Goal: Use online tool/utility: Use online tool/utility

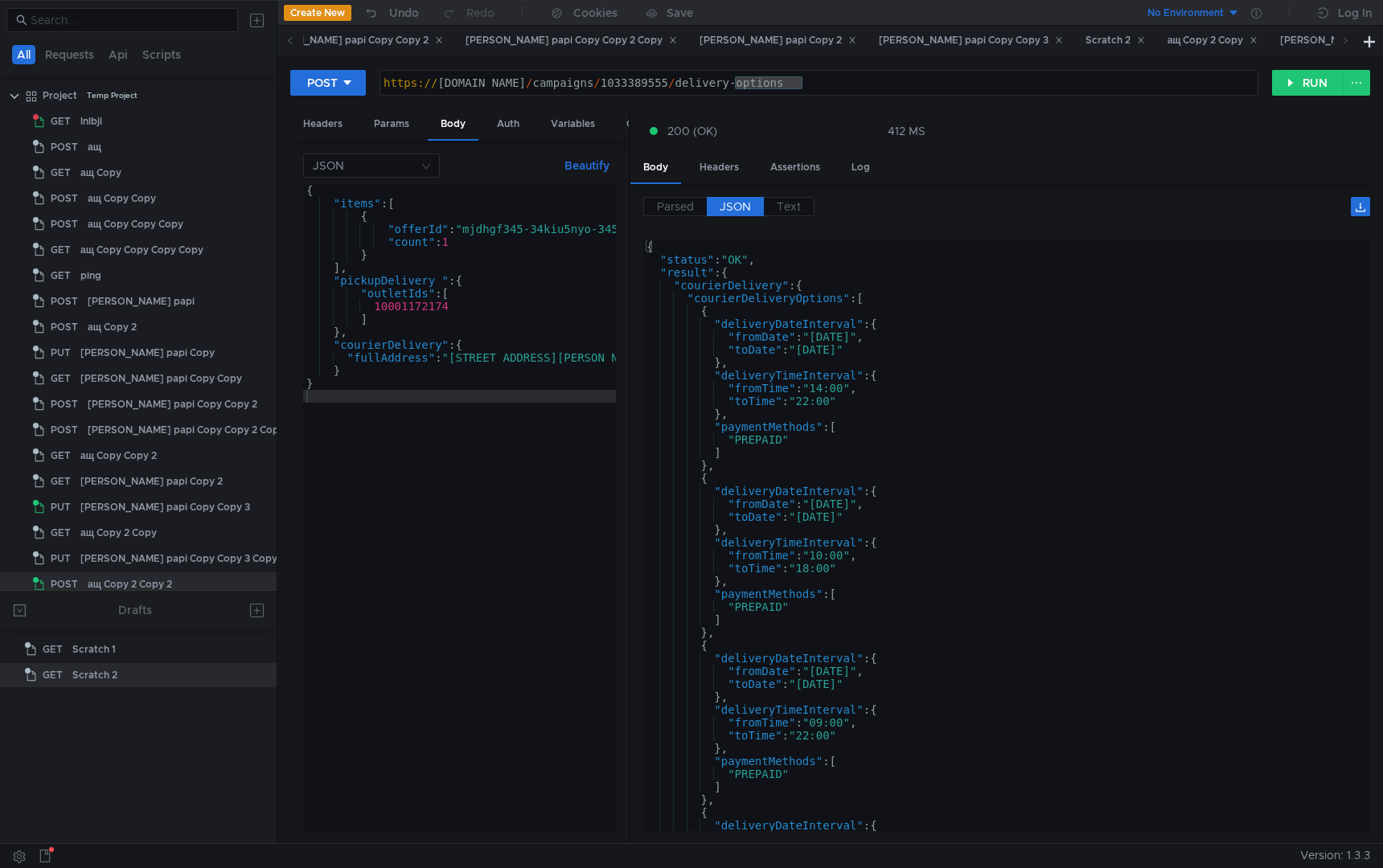
scroll to position [36, 0]
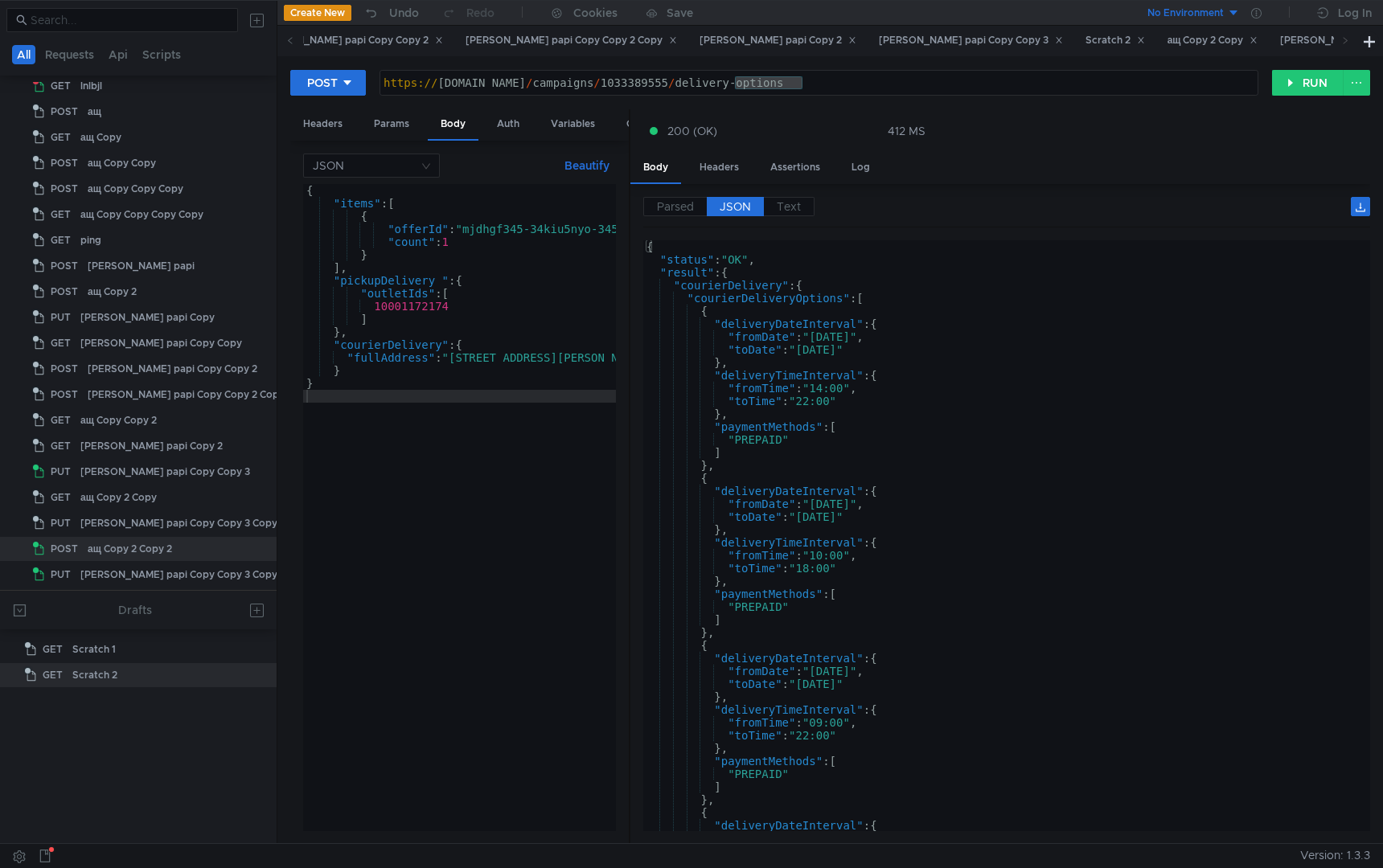
click at [400, 495] on div "{ "items" : [ { "offerId" : "mjdhgf345-34kiu5nyo-345gl3i4" , "count" : 1 } ] , …" at bounding box center [488, 518] width 372 height 667
click at [403, 309] on div "{ "items" : [ { "offerId" : "mjdhgf345-34kiu5nyo-345gl3i4" , "count" : 1 } ] , …" at bounding box center [488, 518] width 372 height 667
paste textarea "0000132"
click at [444, 284] on div "{ "items" : [ { "offerId" : "mjdhgf345-34kiu5nyo-345gl3i4" , "count" : 1 } ] , …" at bounding box center [488, 518] width 372 height 667
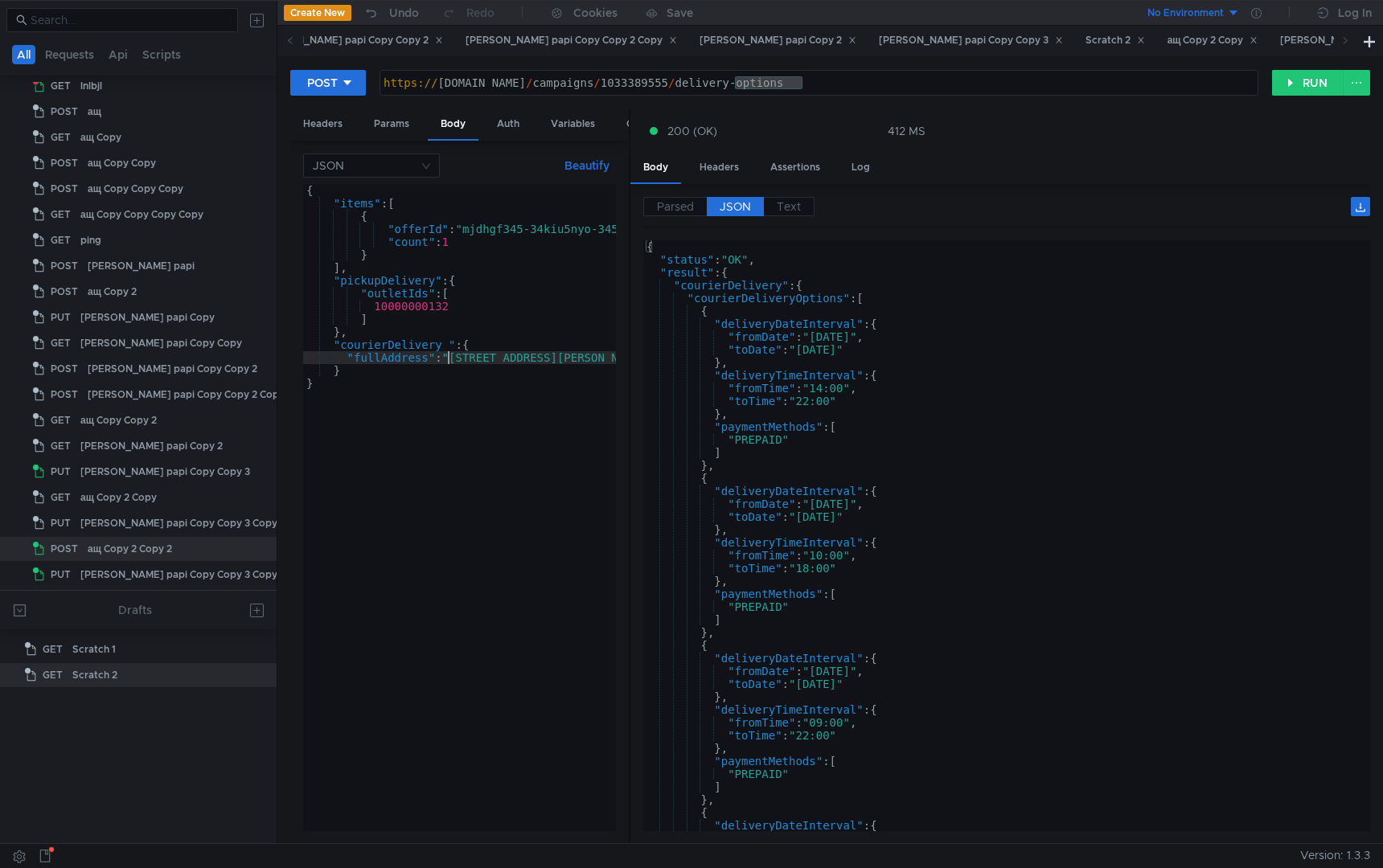
scroll to position [0, 10]
type textarea "}"
drag, startPoint x: 1322, startPoint y: 82, endPoint x: 1311, endPoint y: 88, distance: 12.5
click at [1322, 82] on button "RUN" at bounding box center [1308, 82] width 71 height 26
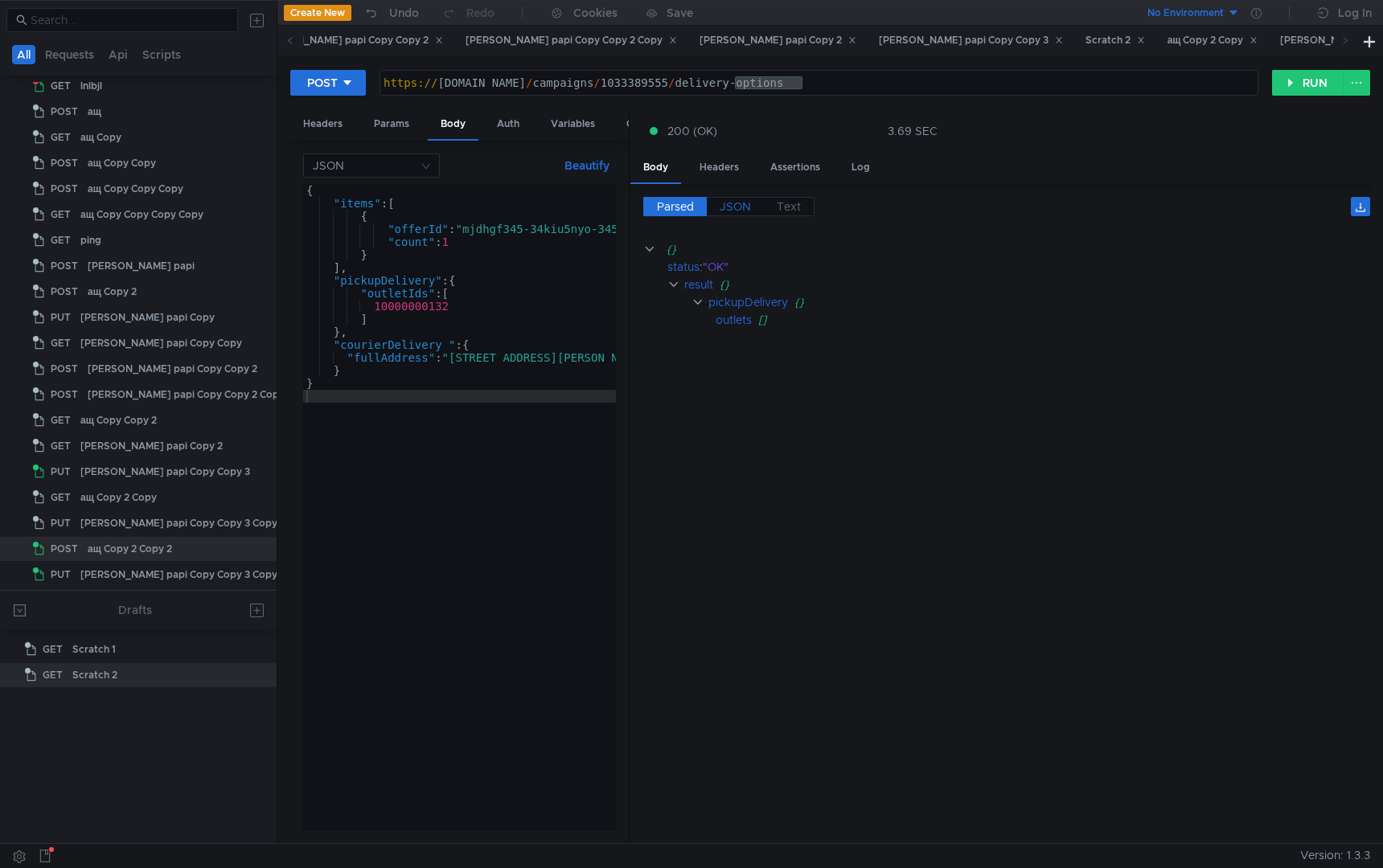
click at [743, 209] on span "JSON" at bounding box center [735, 206] width 31 height 14
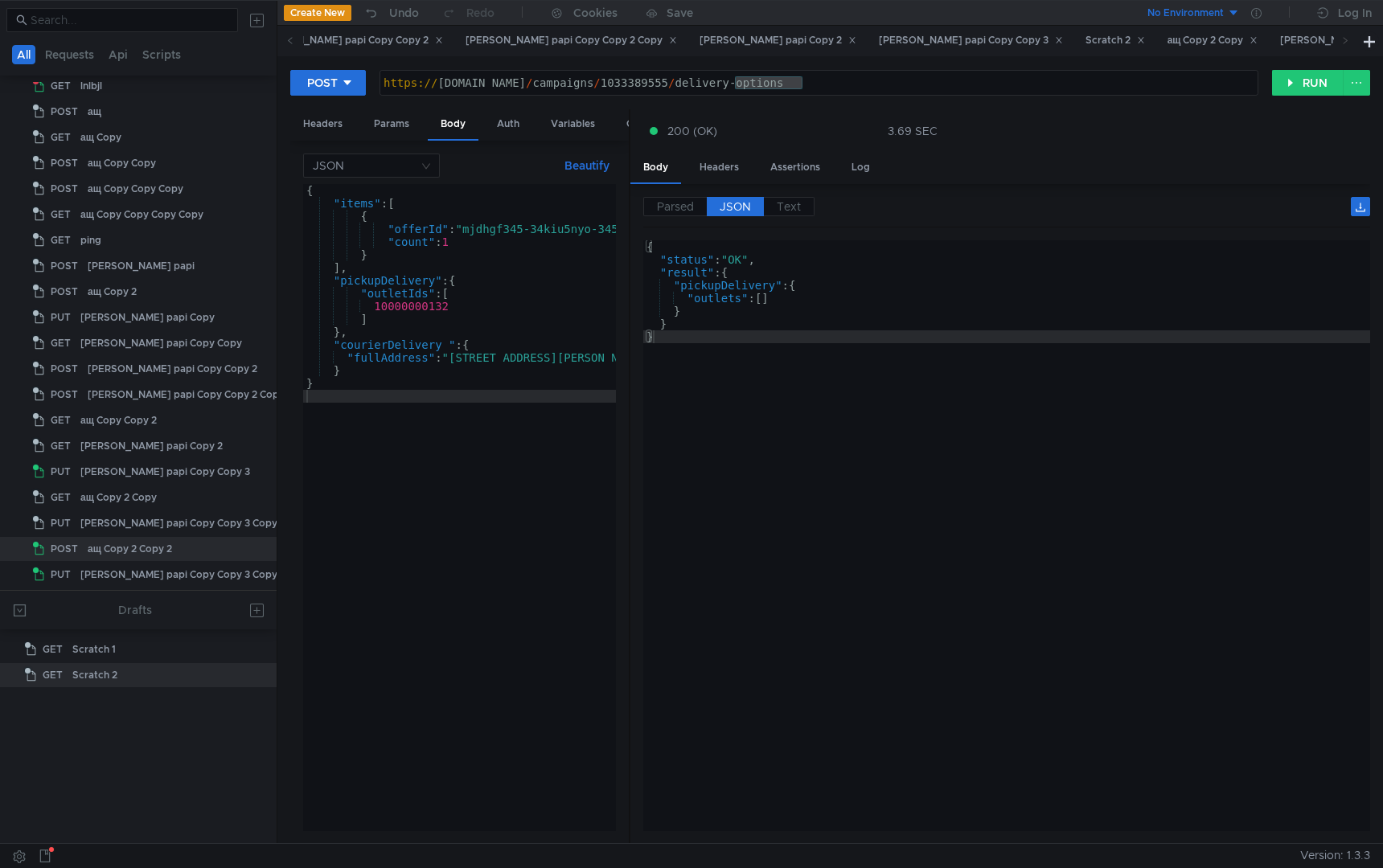
type textarea "10000000132"
click at [423, 304] on div "{ "items" : [ { "offerId" : "mjdhgf345-34kiu5nyo-345gl3i4" , "count" : 1 } ] , …" at bounding box center [488, 518] width 372 height 667
paste textarea
click at [491, 473] on div "{ "items" : [ { "offerId" : "mjdhgf345-34kiu5nyo-345gl3i4" , "count" : 1 } ] , …" at bounding box center [488, 518] width 372 height 667
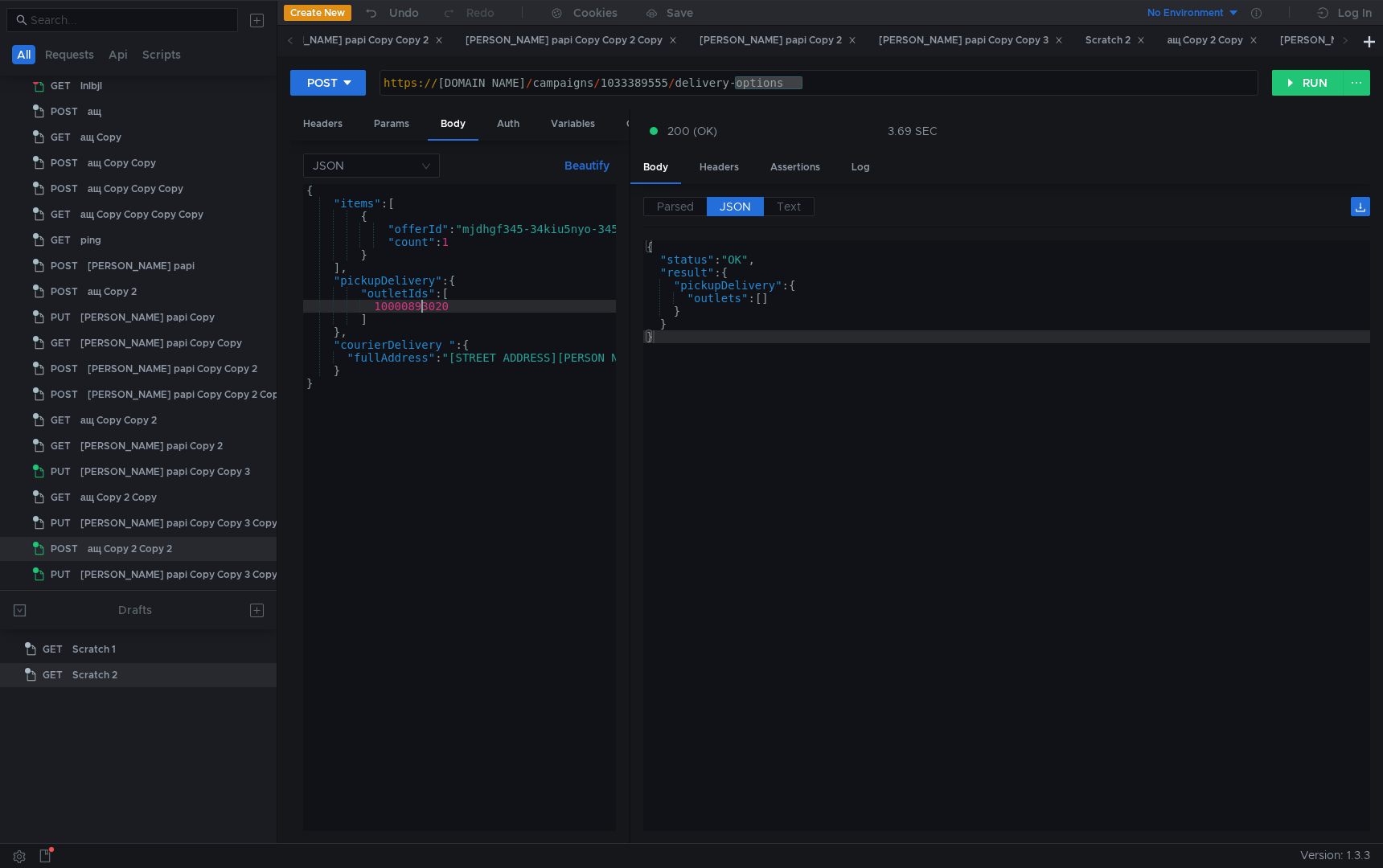
click at [424, 309] on div "{ "items" : [ { "offerId" : "mjdhgf345-34kiu5nyo-345gl3i4" , "count" : 1 } ] , …" at bounding box center [488, 518] width 372 height 667
type textarea "10000893020"
click at [424, 309] on div "{ "items" : [ { "offerId" : "mjdhgf345-34kiu5nyo-345gl3i4" , "count" : 1 } ] , …" at bounding box center [488, 518] width 372 height 667
paste textarea
click at [445, 483] on div "{ "items" : [ { "offerId" : "mjdhgf345-34kiu5nyo-345gl3i4" , "count" : 1 } ] , …" at bounding box center [488, 518] width 372 height 667
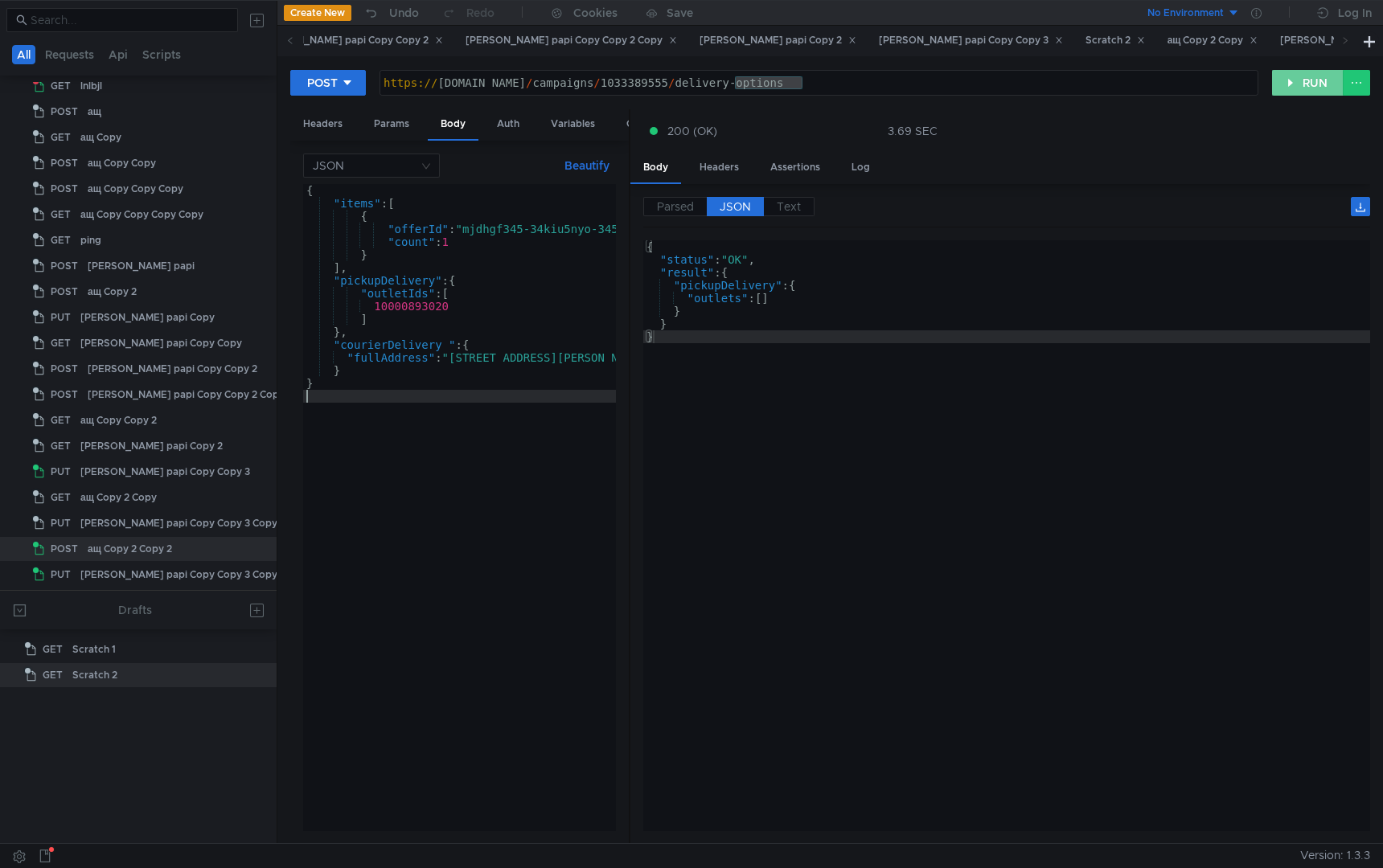
click at [1293, 86] on button "RUN" at bounding box center [1308, 82] width 71 height 26
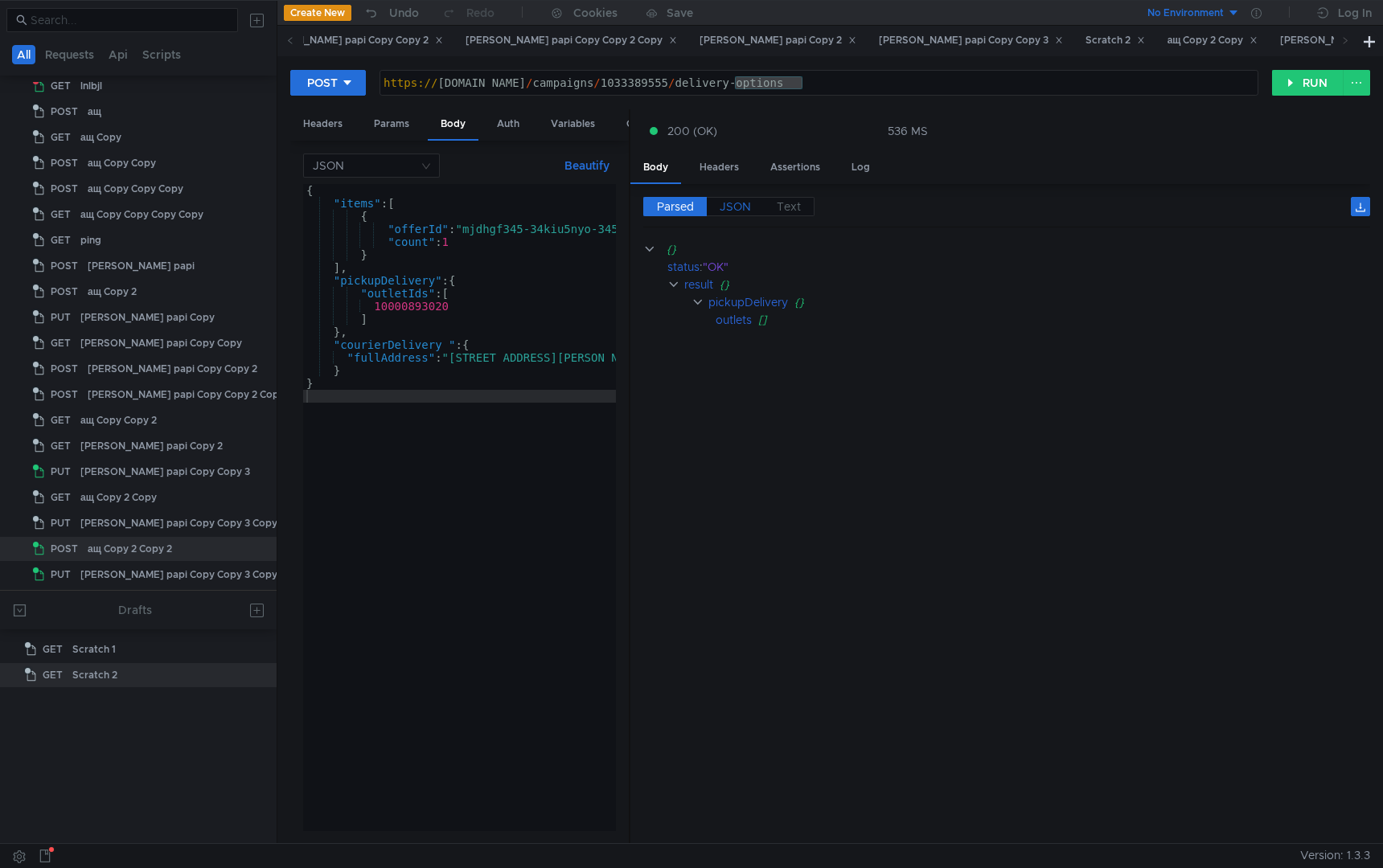
click at [722, 211] on span "JSON" at bounding box center [735, 206] width 31 height 14
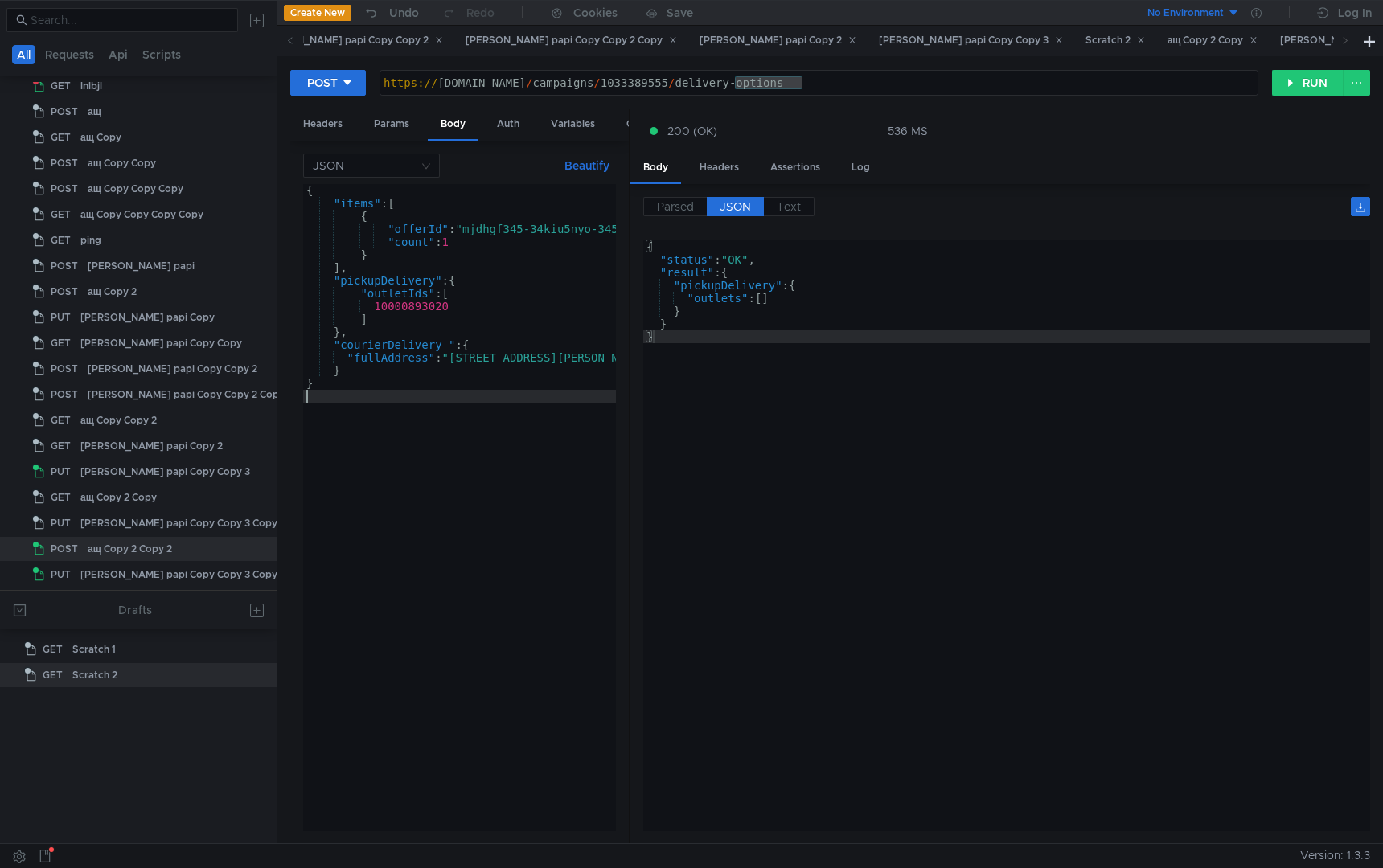
click at [451, 531] on div "{ "items" : [ { "offerId" : "mjdhgf345-34kiu5nyo-345gl3i4" , "count" : 1 } ] , …" at bounding box center [488, 518] width 372 height 667
